Goal: Task Accomplishment & Management: Use online tool/utility

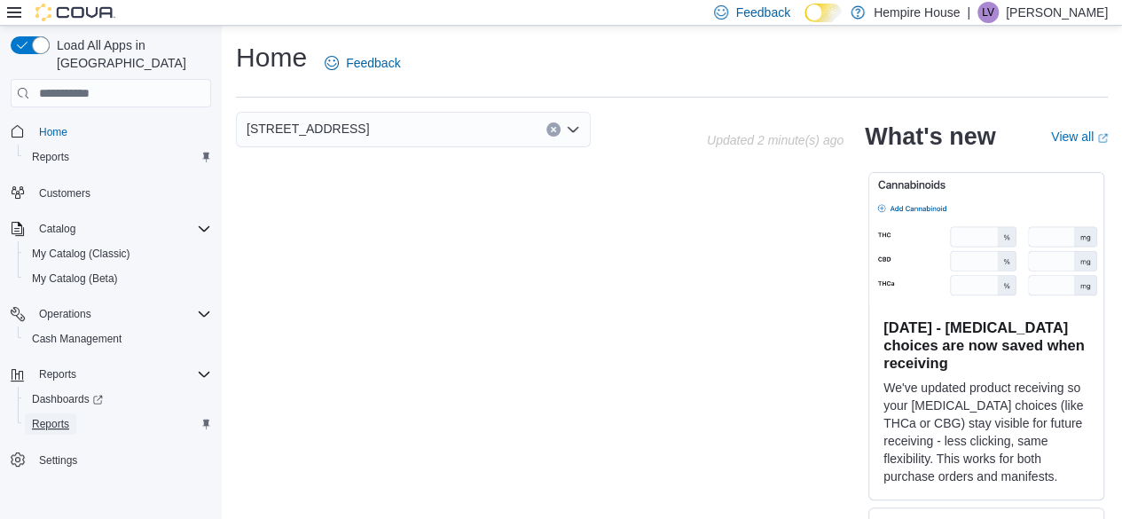
click at [53, 417] on span "Reports" at bounding box center [50, 424] width 37 height 14
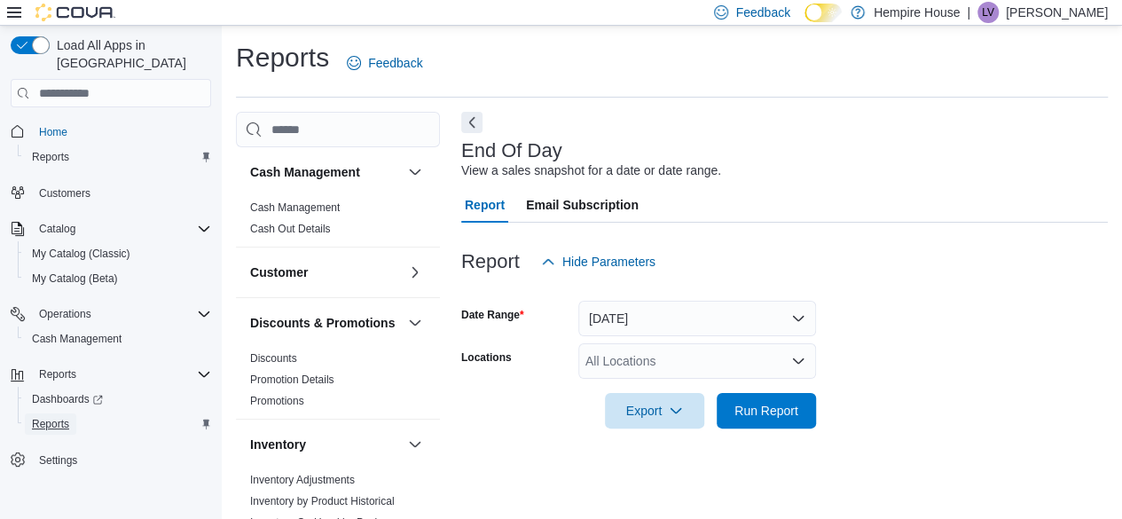
scroll to position [32, 0]
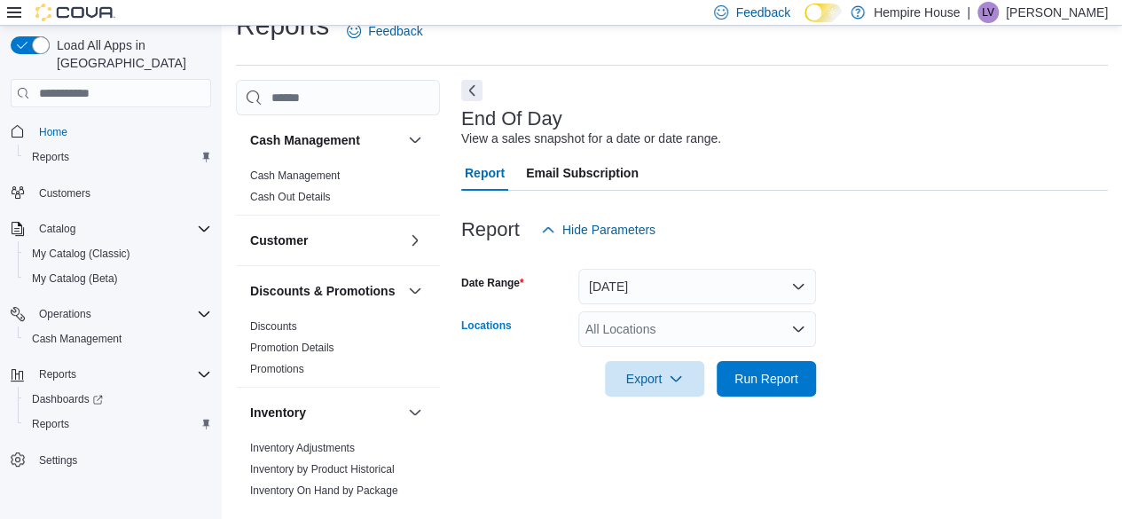
click at [599, 333] on div "All Locations" at bounding box center [697, 328] width 238 height 35
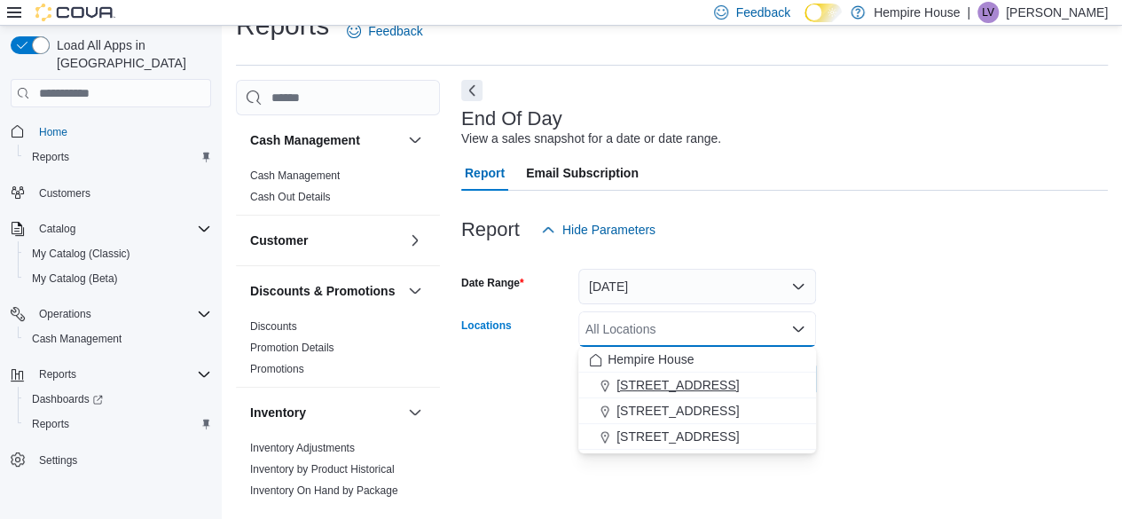
click at [646, 384] on span "[STREET_ADDRESS]" at bounding box center [677, 385] width 122 height 18
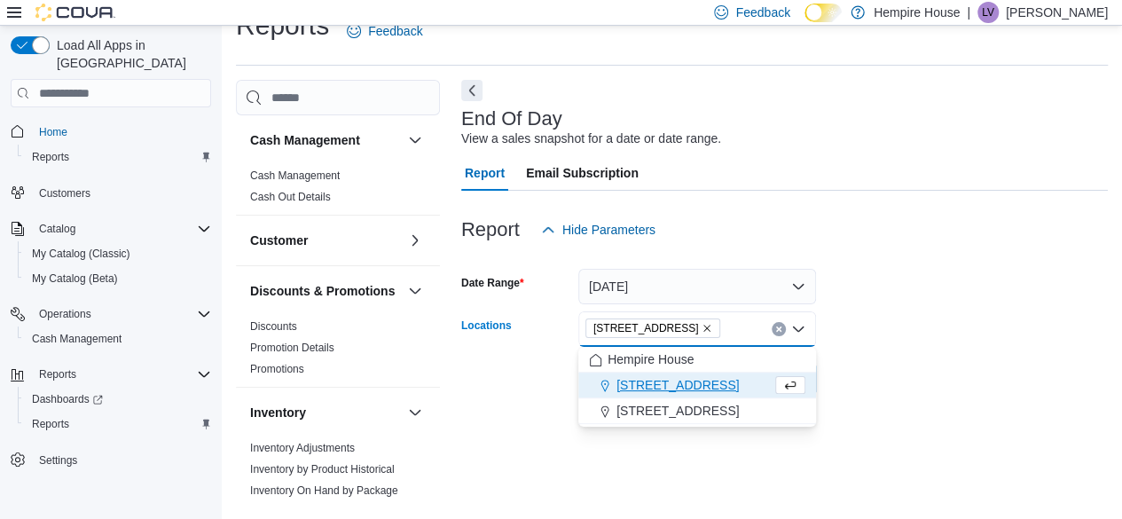
click at [866, 340] on form "Date Range [DATE] Locations [STREET_ADDRESS] Combo box. Selected. [STREET_ADDRE…" at bounding box center [784, 321] width 646 height 149
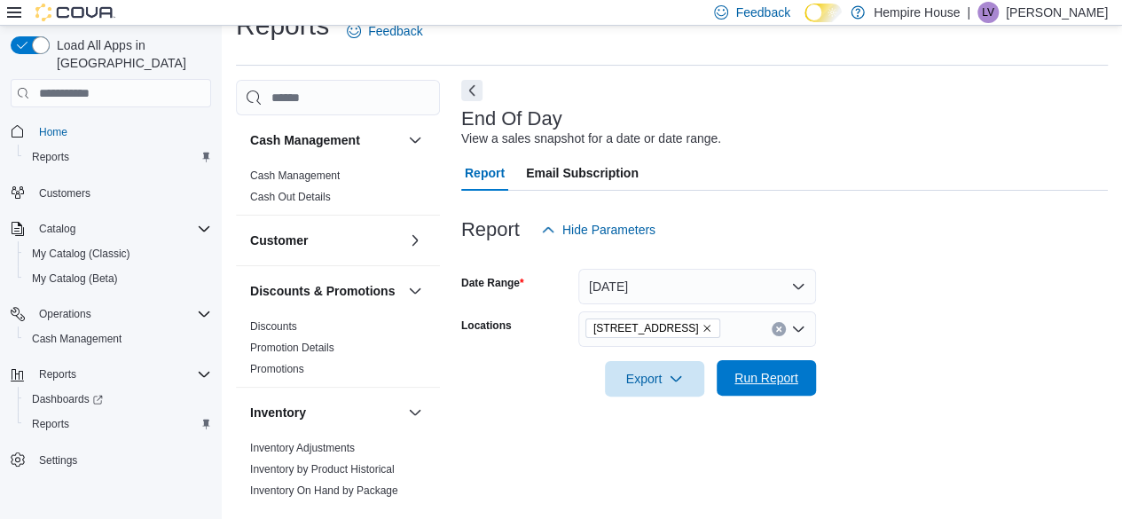
click at [742, 379] on span "Run Report" at bounding box center [766, 378] width 64 height 18
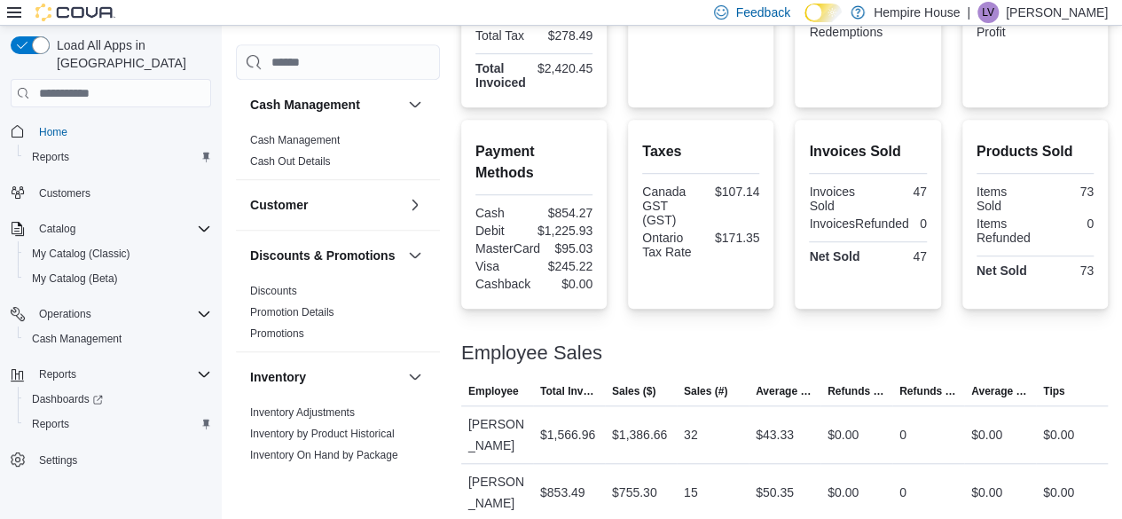
scroll to position [537, 0]
